Goal: Find specific page/section

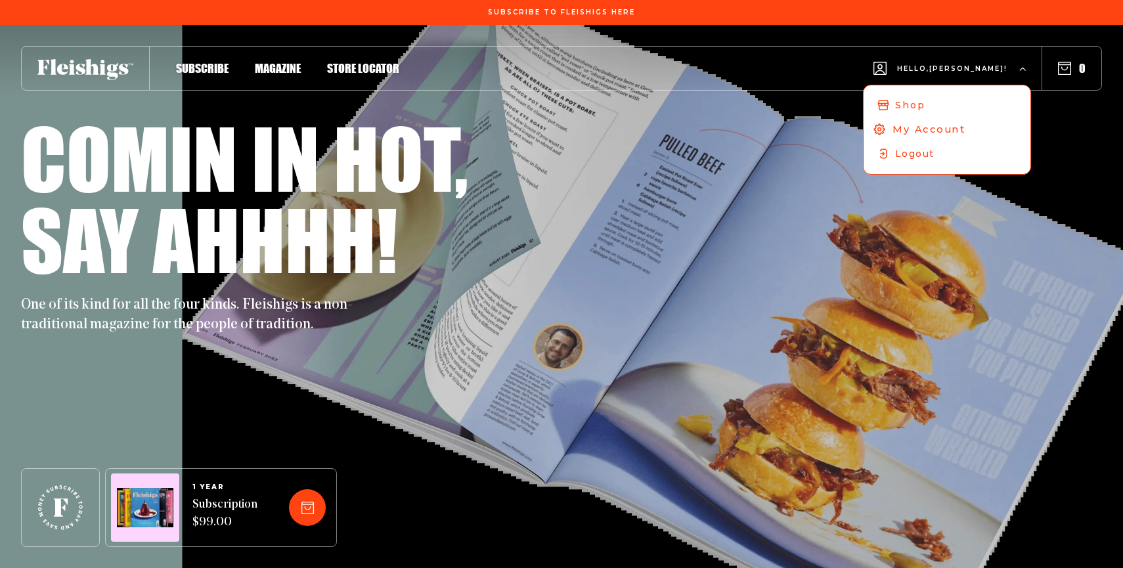
click at [936, 132] on span "My Account" at bounding box center [928, 129] width 73 height 14
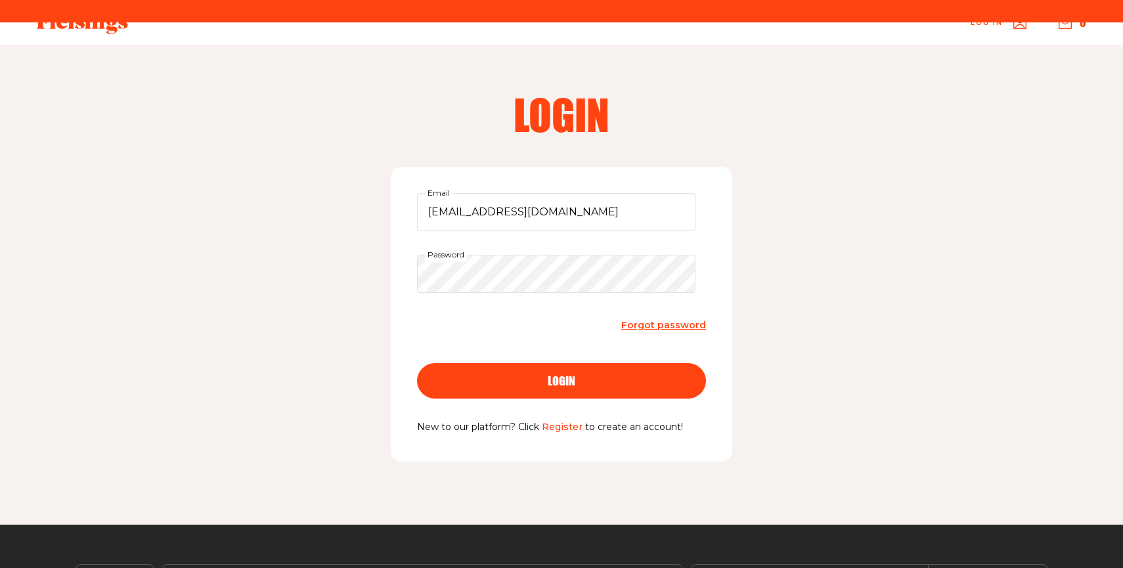
scroll to position [131, 0]
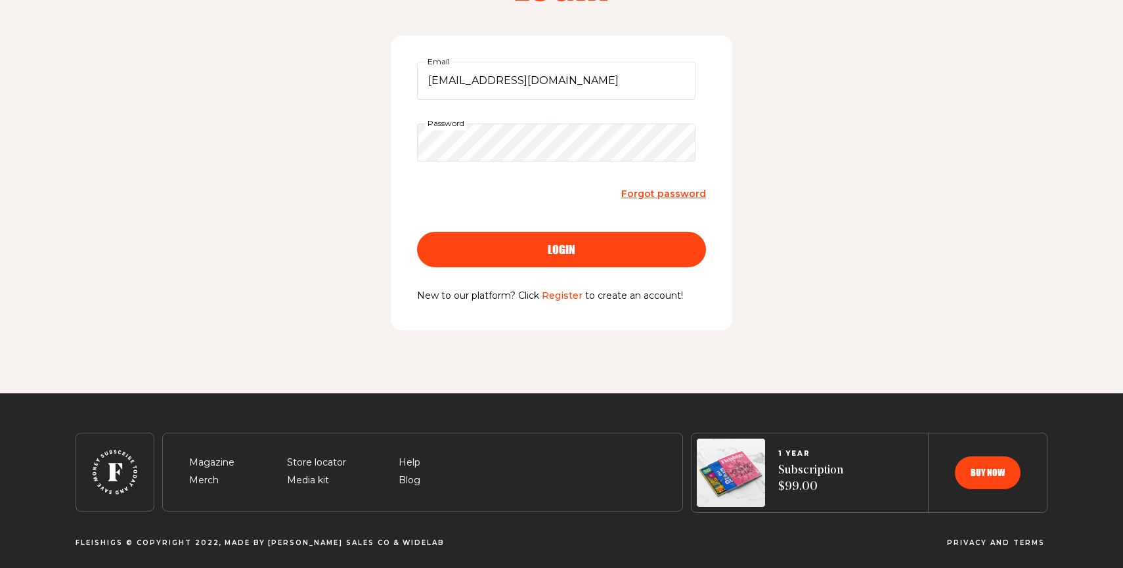
click at [439, 251] on button "login" at bounding box center [561, 249] width 289 height 35
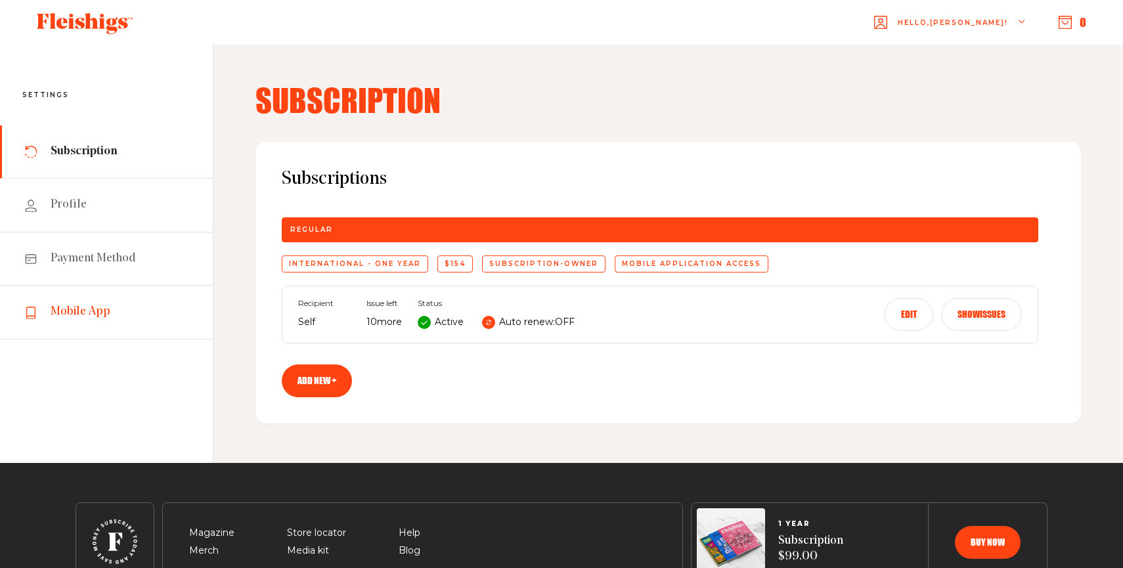
click at [87, 319] on span "Mobile App" at bounding box center [81, 312] width 60 height 16
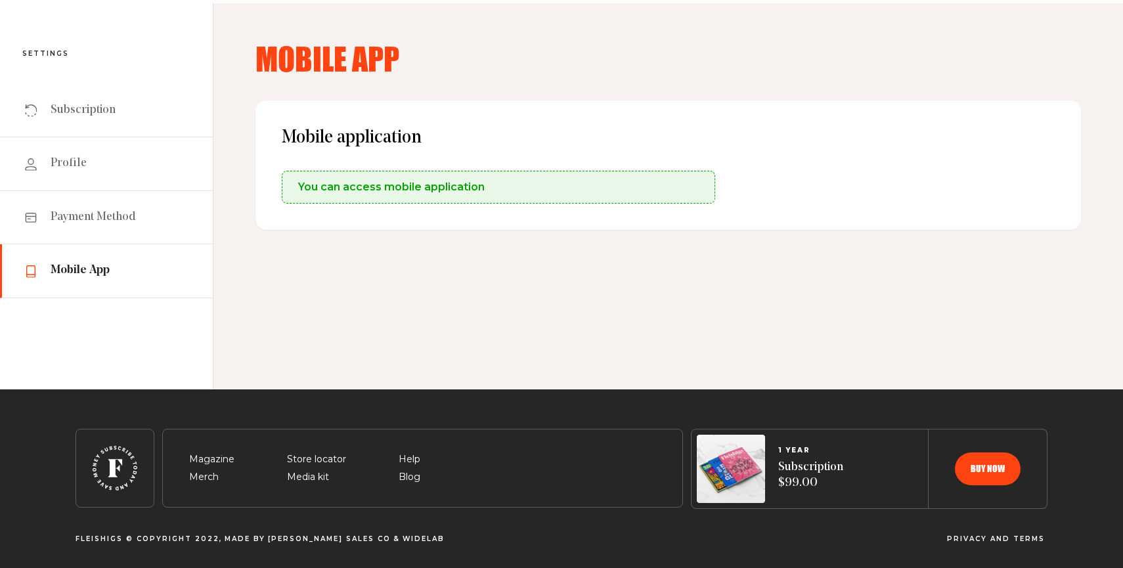
scroll to position [43, 0]
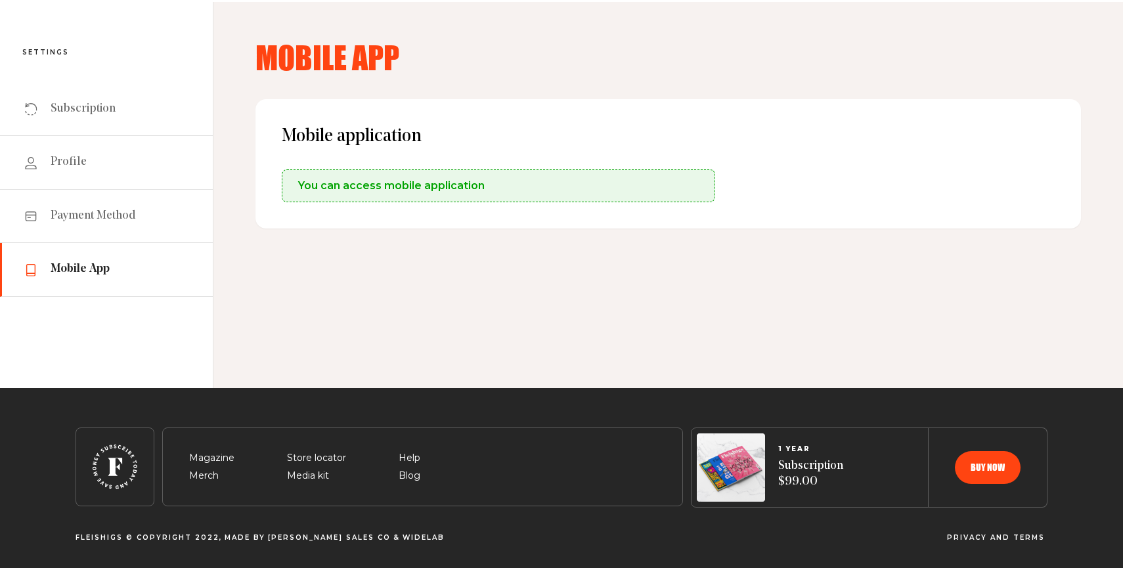
click at [360, 186] on span "You can access mobile application" at bounding box center [391, 186] width 186 height 16
click at [366, 281] on div "Mobile application You can access mobile application" at bounding box center [667, 224] width 825 height 250
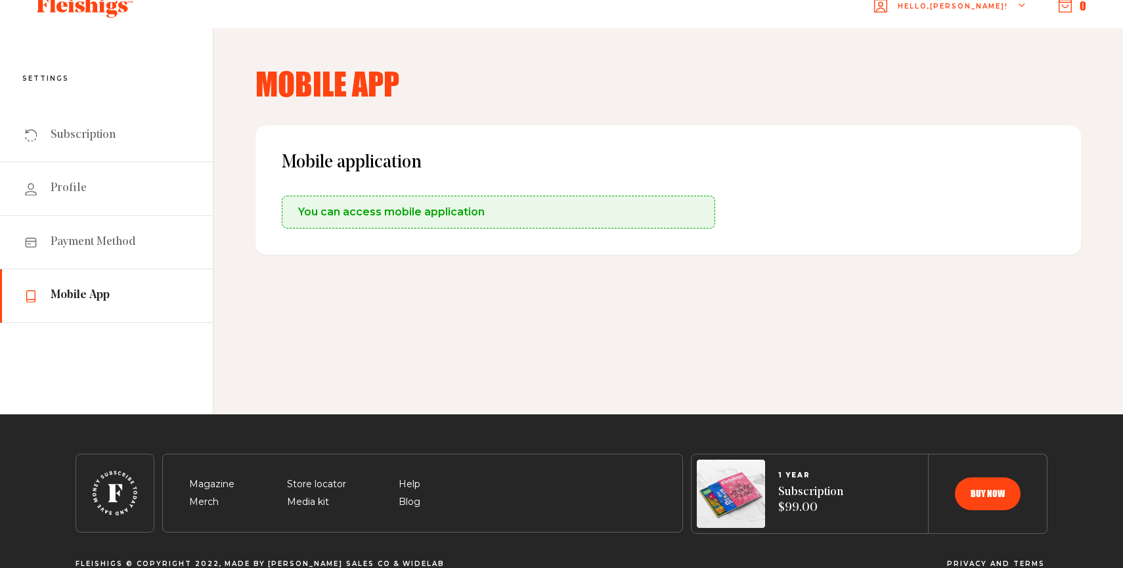
scroll to position [0, 0]
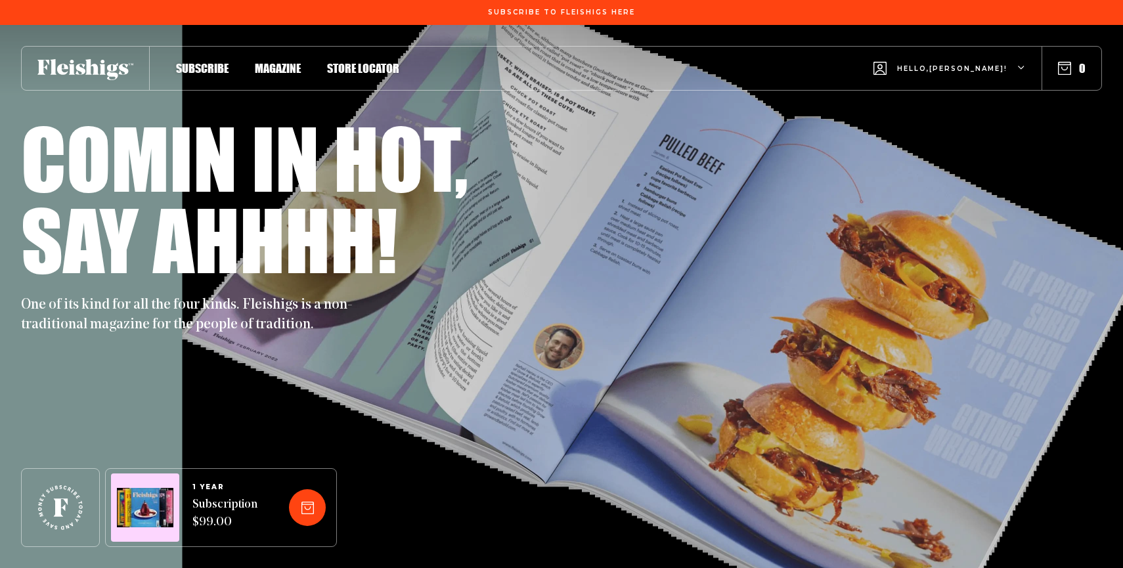
click at [542, 192] on div "Comin in hot," at bounding box center [561, 157] width 1081 height 81
